Goal: Task Accomplishment & Management: Use online tool/utility

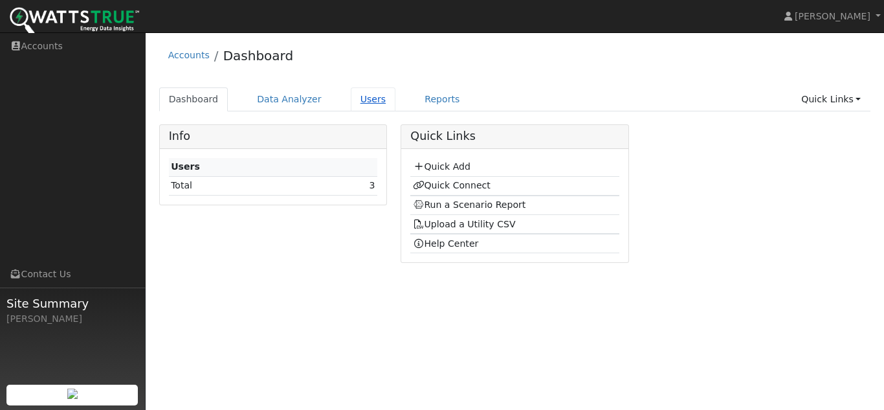
click at [355, 97] on link "Users" at bounding box center [373, 99] width 45 height 24
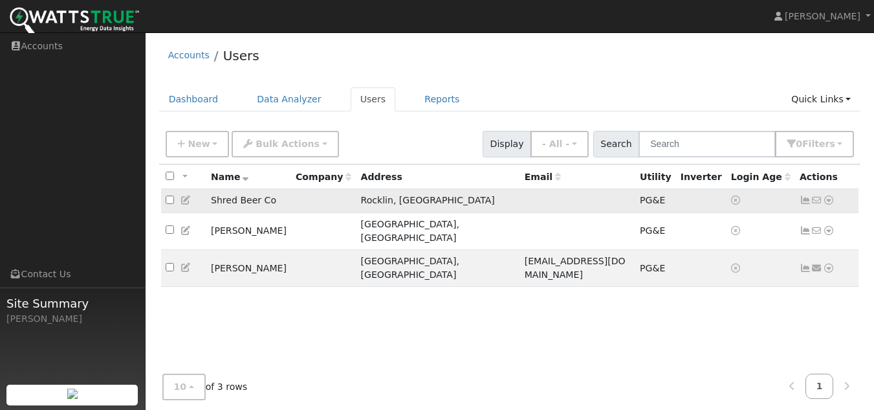
click at [236, 197] on td "Shred Beer Co" at bounding box center [248, 201] width 85 height 24
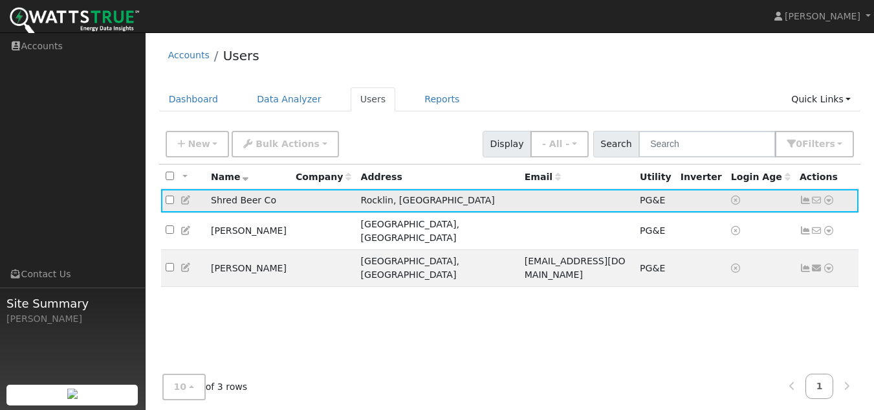
click at [236, 197] on td "Shred Beer Co" at bounding box center [248, 201] width 85 height 24
click at [428, 96] on link "Reports" at bounding box center [442, 99] width 54 height 24
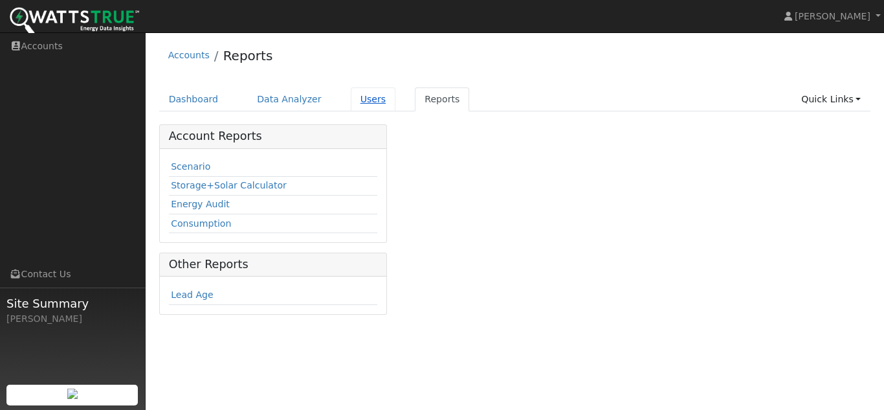
click at [362, 100] on link "Users" at bounding box center [373, 99] width 45 height 24
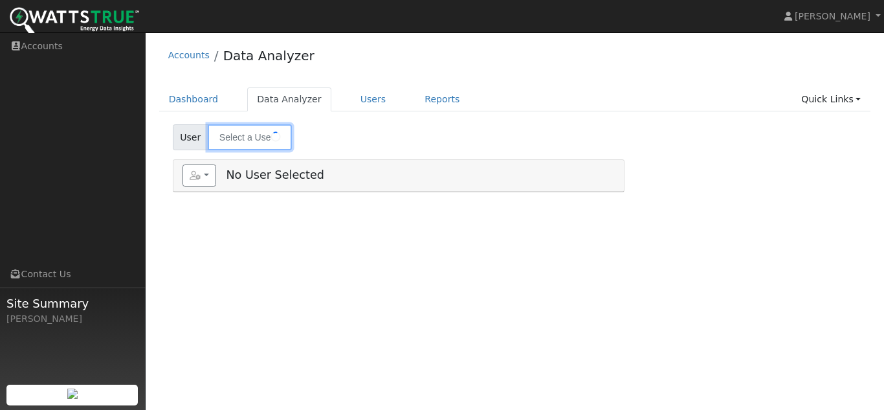
type input "Shred Beer Co"
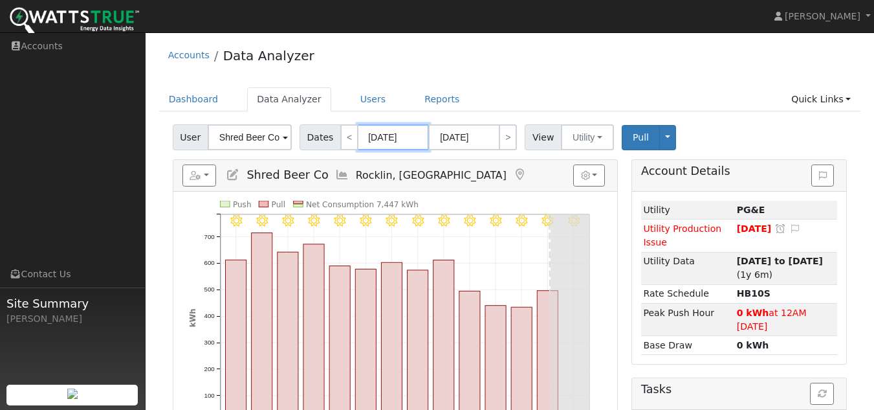
click at [405, 135] on input "08/07/2025" at bounding box center [393, 137] width 71 height 26
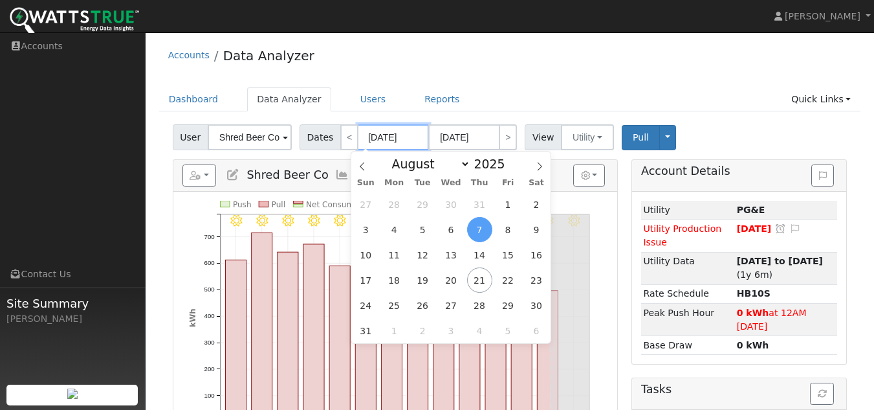
type input "08/20/0202"
type input "08/07/202"
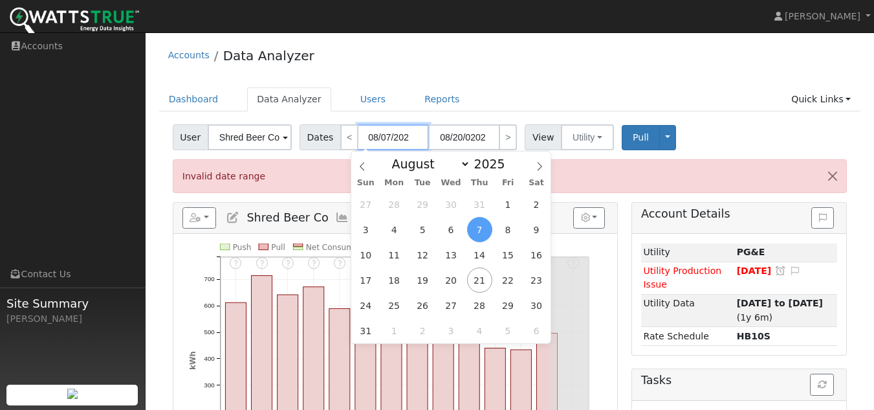
type input "08/20/2020"
type input "08/07/20"
type input "08/20/0002"
type input "08/07/2"
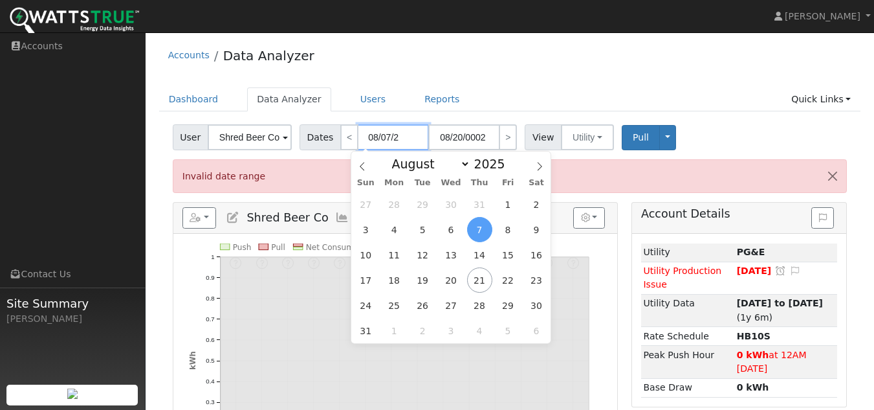
type input "08/20/2025"
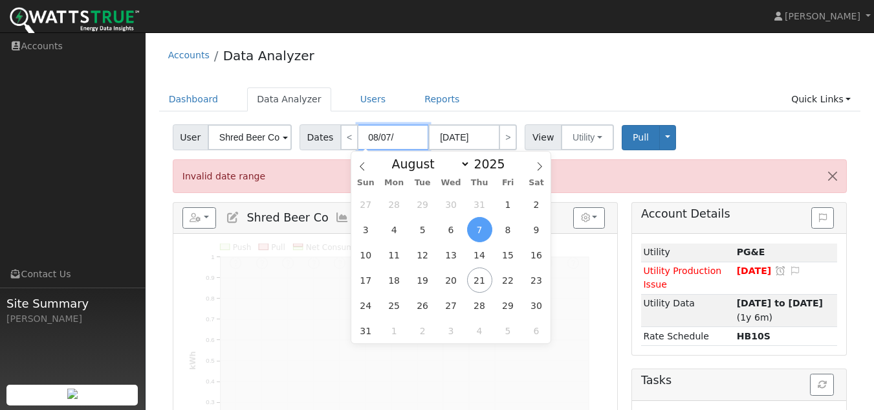
type input "08/07"
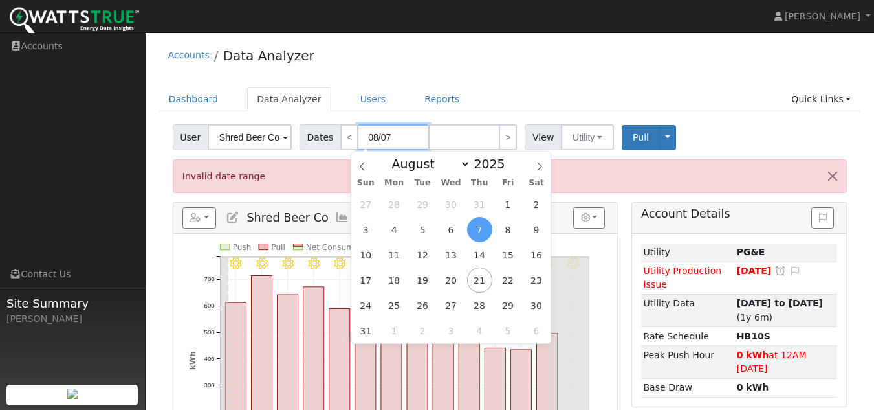
type input "08/0"
type input "08/31/2025"
type input "08/"
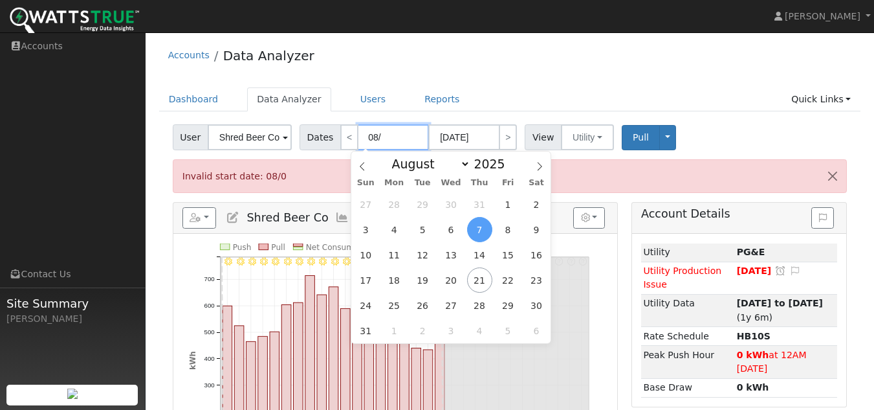
type input "08/02/2025"
type input "08/2"
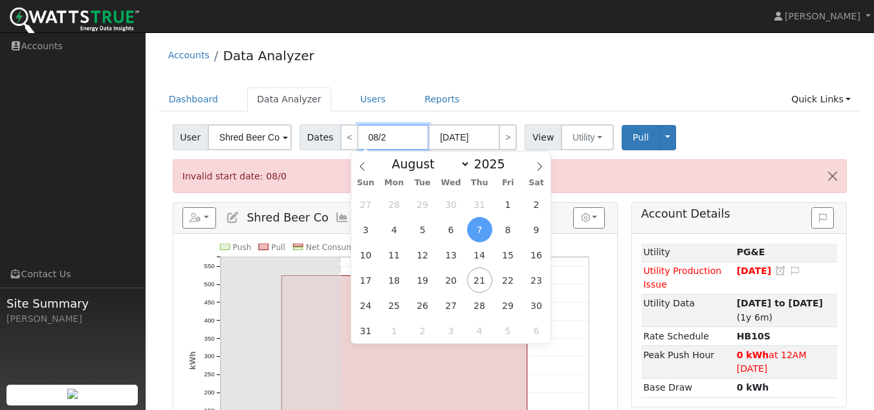
type input "[DATE]"
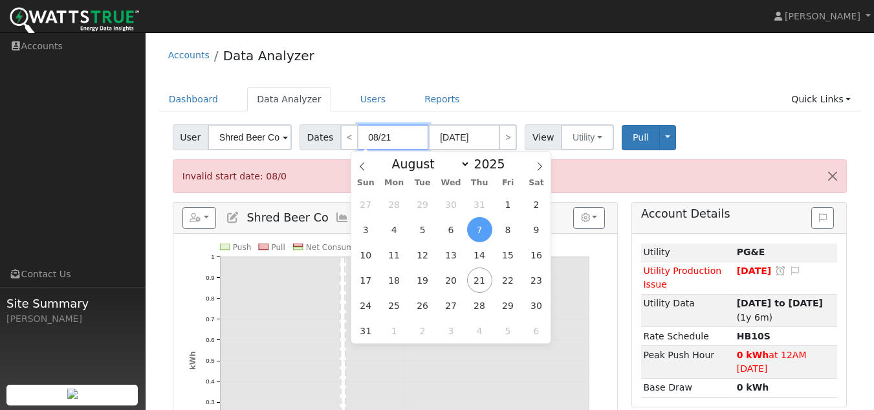
type input "08/21/"
type input "08/21/0002"
type input "08/21/2"
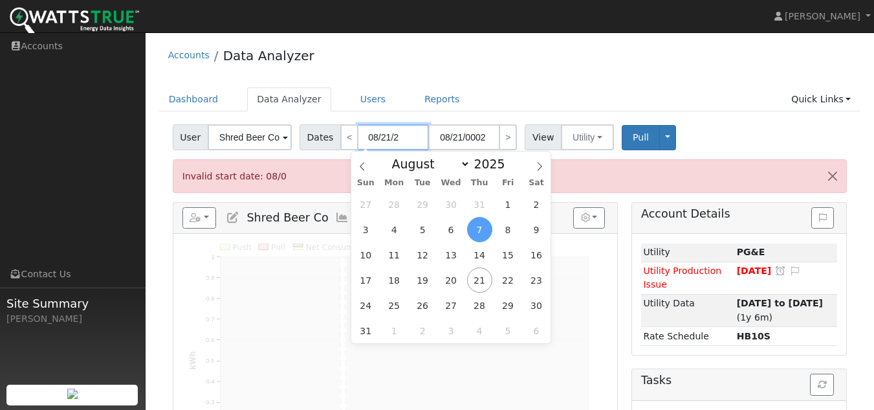
type input "[DATE]"
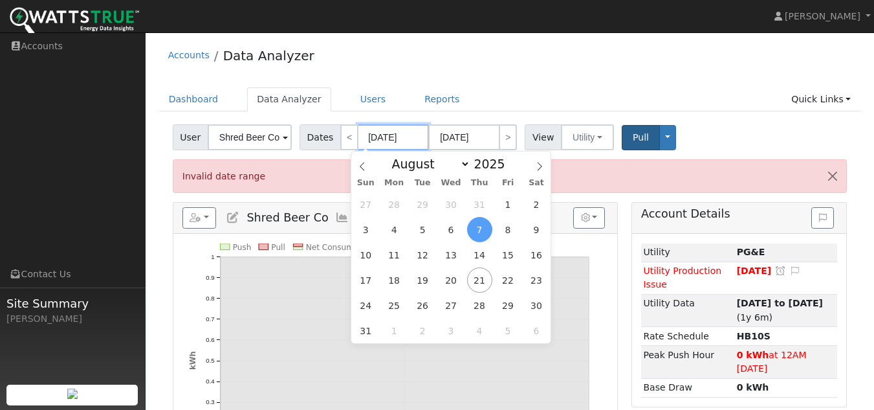
type input "[DATE]"
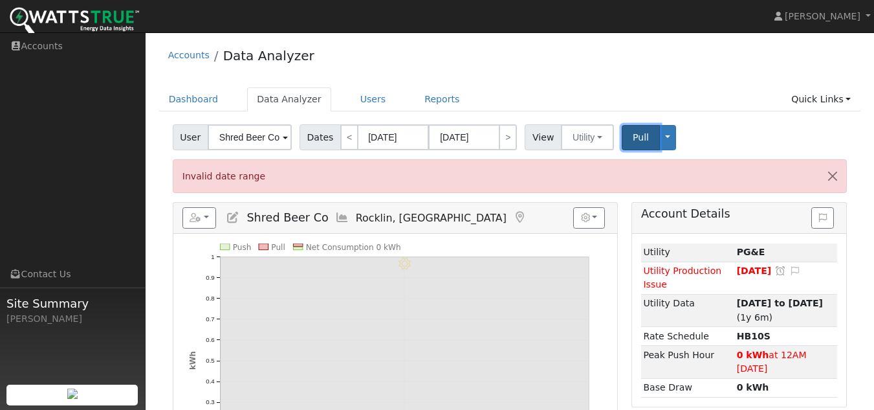
click at [622, 133] on button "Pull" at bounding box center [641, 137] width 38 height 25
click at [457, 135] on input "[DATE]" at bounding box center [463, 137] width 71 height 26
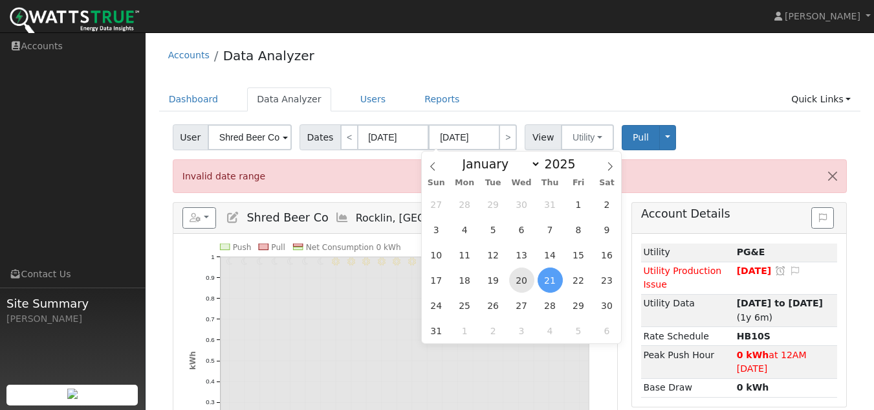
click at [509, 277] on span "20" at bounding box center [521, 279] width 25 height 25
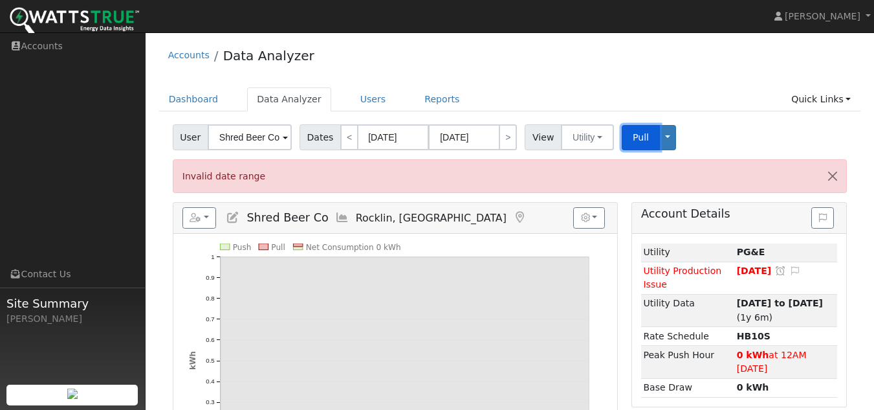
drag, startPoint x: 622, startPoint y: 136, endPoint x: 571, endPoint y: 67, distance: 85.9
click at [622, 137] on button "Pull" at bounding box center [641, 137] width 38 height 25
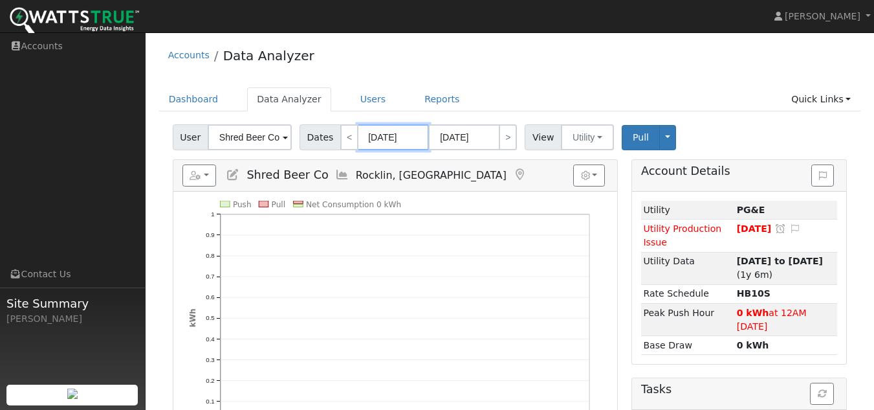
click at [411, 137] on input "[DATE]" at bounding box center [393, 137] width 71 height 26
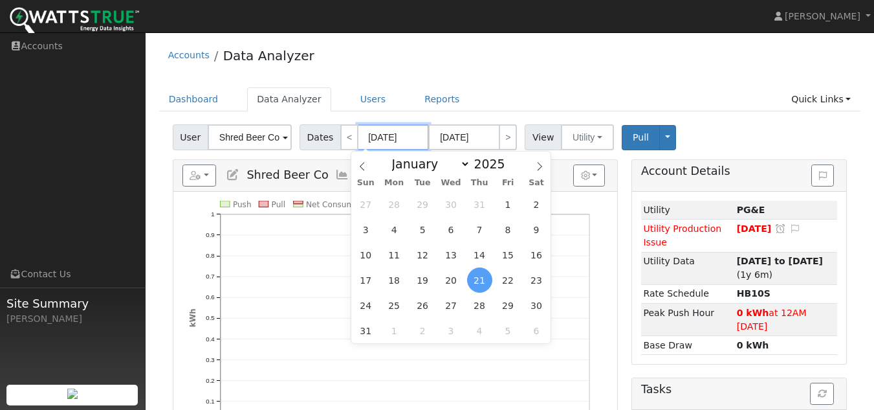
type input "08/20/0202"
type input "08/21/202"
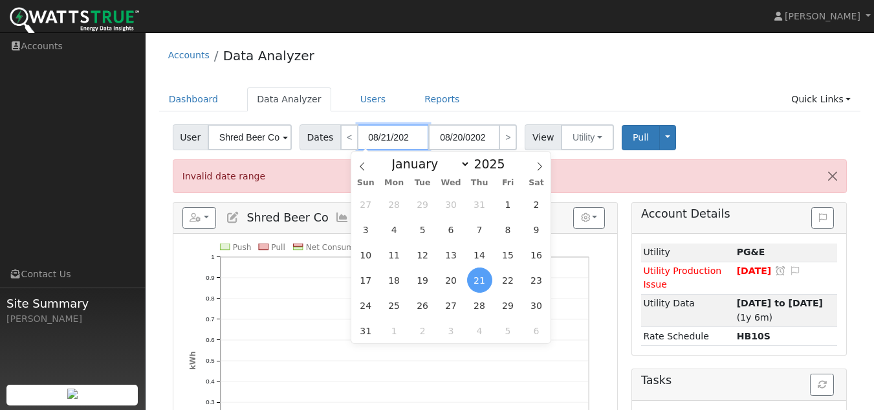
type input "08/20/2024"
type input "08/21/2024"
type input "2024"
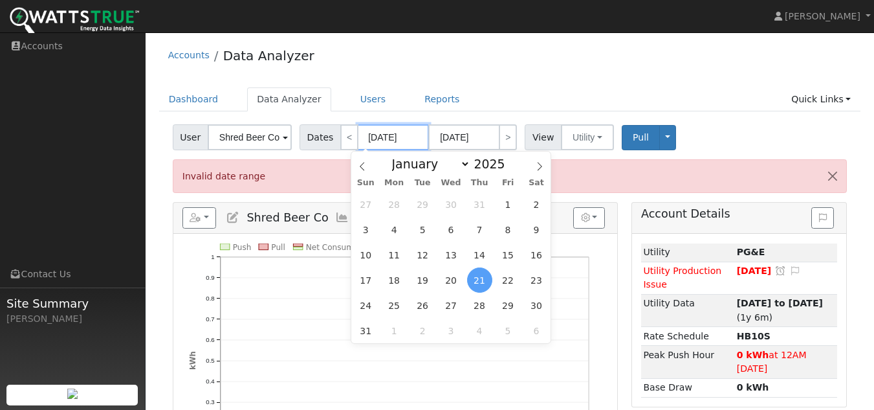
type input "08/21/2024"
click at [486, 133] on input "08/20/2024" at bounding box center [463, 137] width 71 height 26
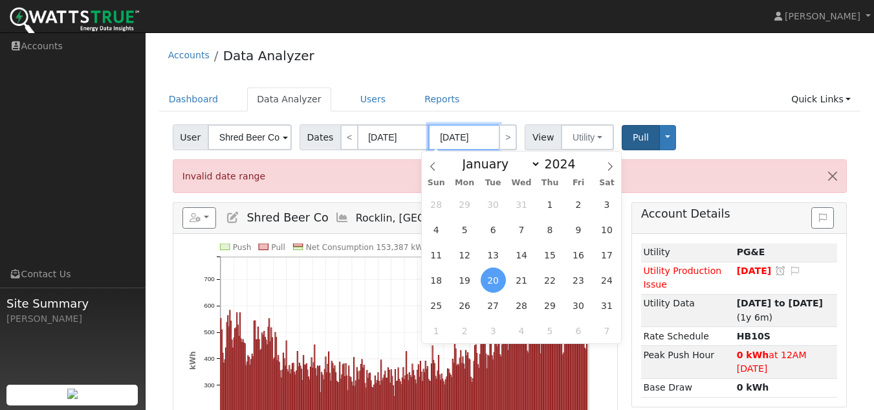
type input "08/20/2025"
type input "2025"
click at [633, 141] on span "Pull" at bounding box center [641, 137] width 16 height 10
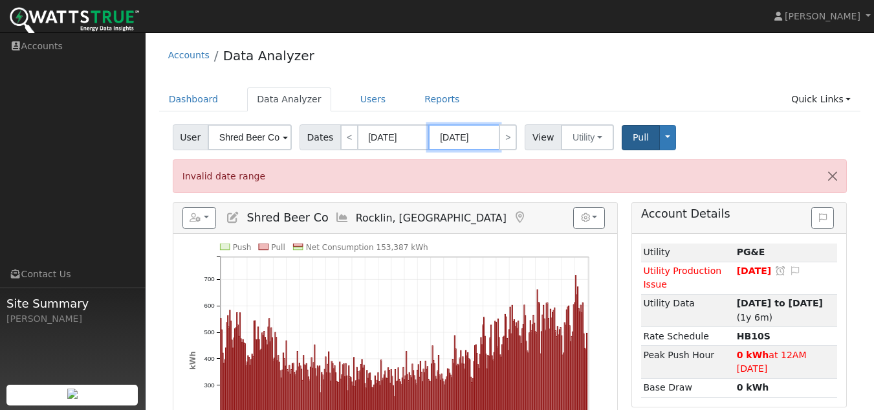
click at [457, 135] on input "08/20/2025" at bounding box center [463, 137] width 71 height 26
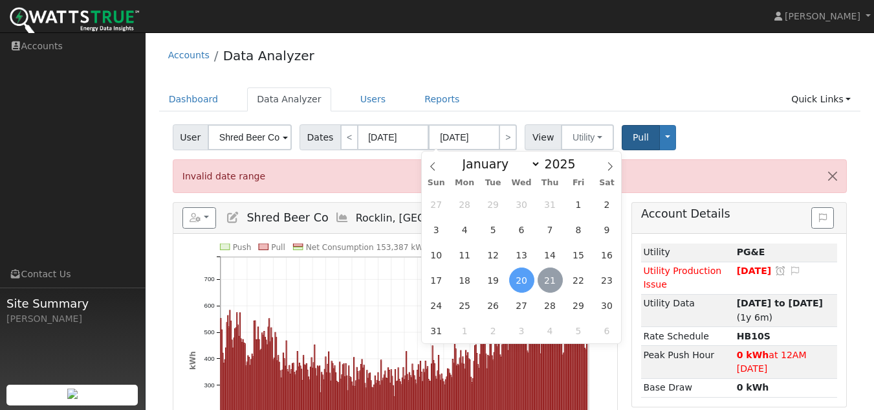
click at [545, 281] on span "21" at bounding box center [550, 279] width 25 height 25
type input "[DATE]"
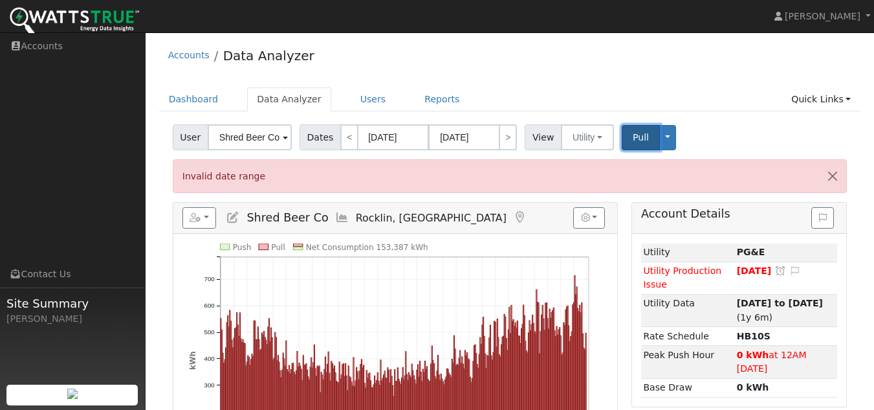
click at [643, 134] on button "Pull" at bounding box center [641, 137] width 38 height 25
